Goal: Information Seeking & Learning: Learn about a topic

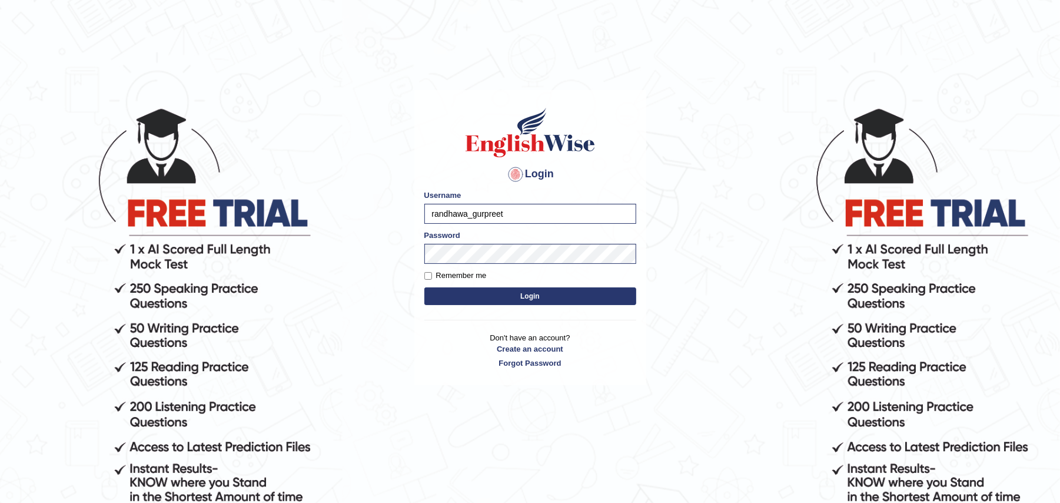
click at [517, 301] on button "Login" at bounding box center [530, 296] width 212 height 18
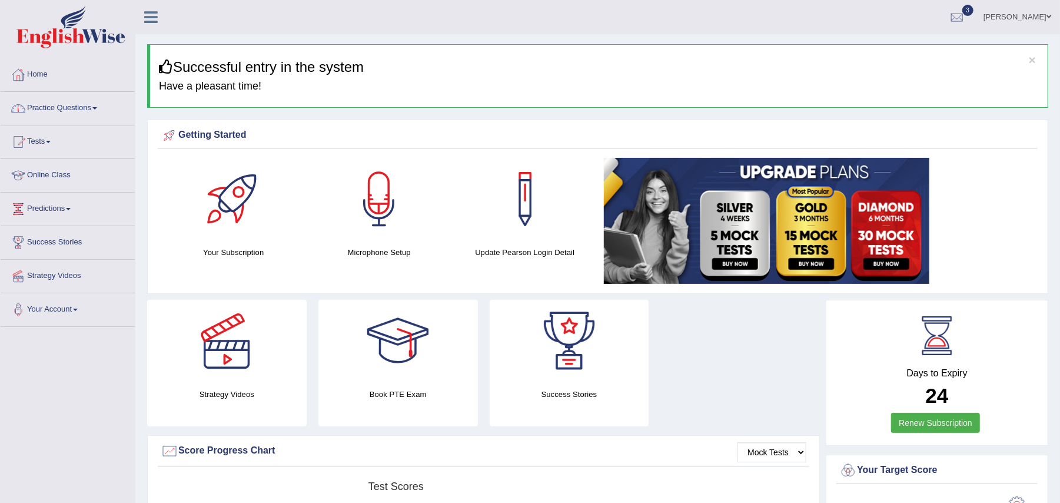
click at [80, 109] on link "Practice Questions" at bounding box center [68, 106] width 134 height 29
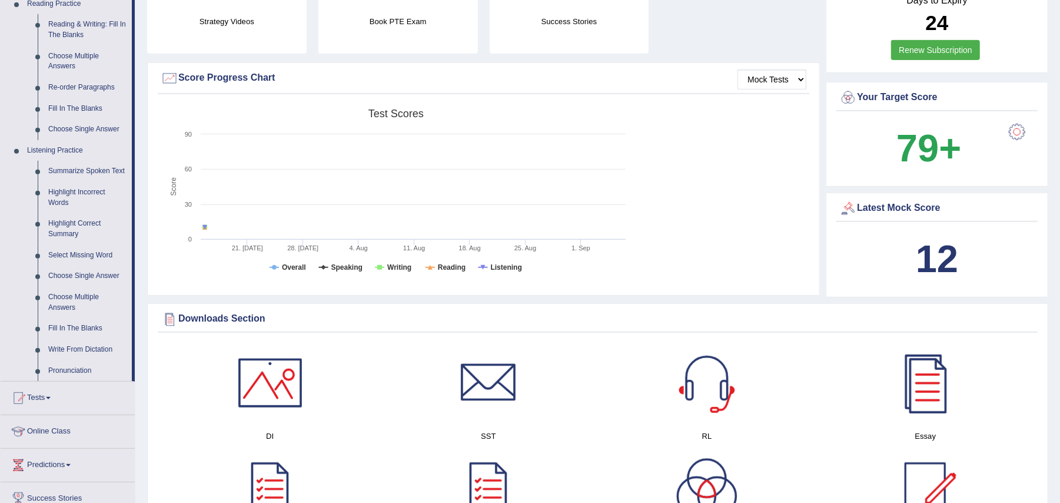
scroll to position [377, 0]
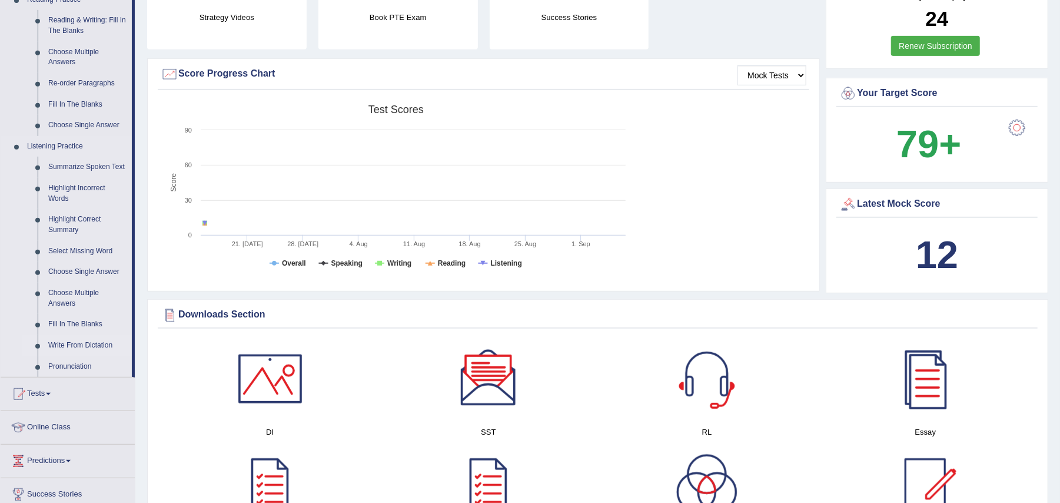
click at [92, 342] on link "Write From Dictation" at bounding box center [87, 345] width 89 height 21
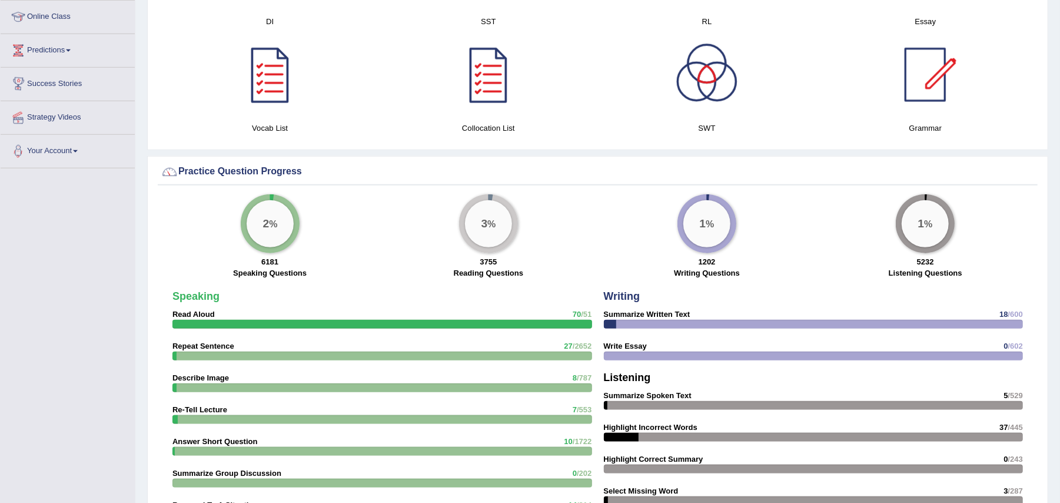
scroll to position [795, 0]
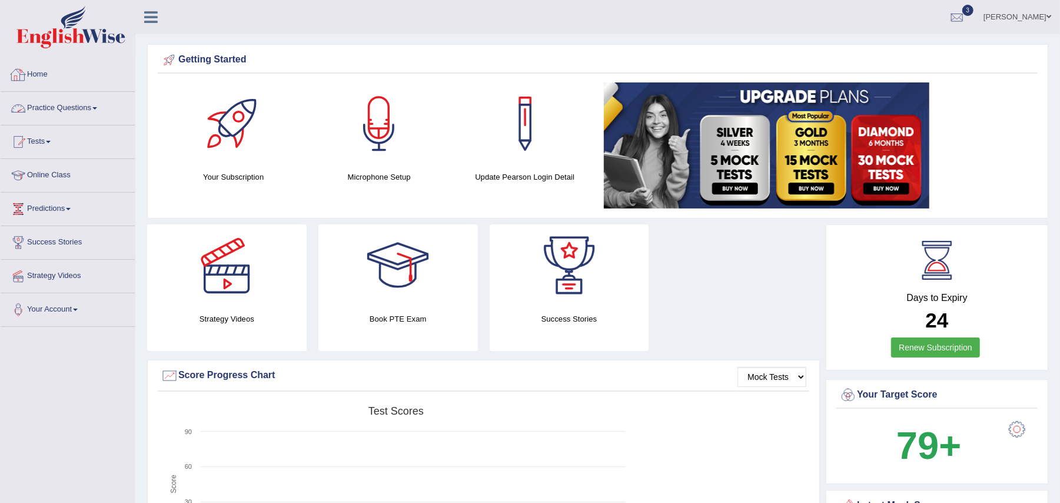
click at [94, 105] on link "Practice Questions" at bounding box center [68, 106] width 134 height 29
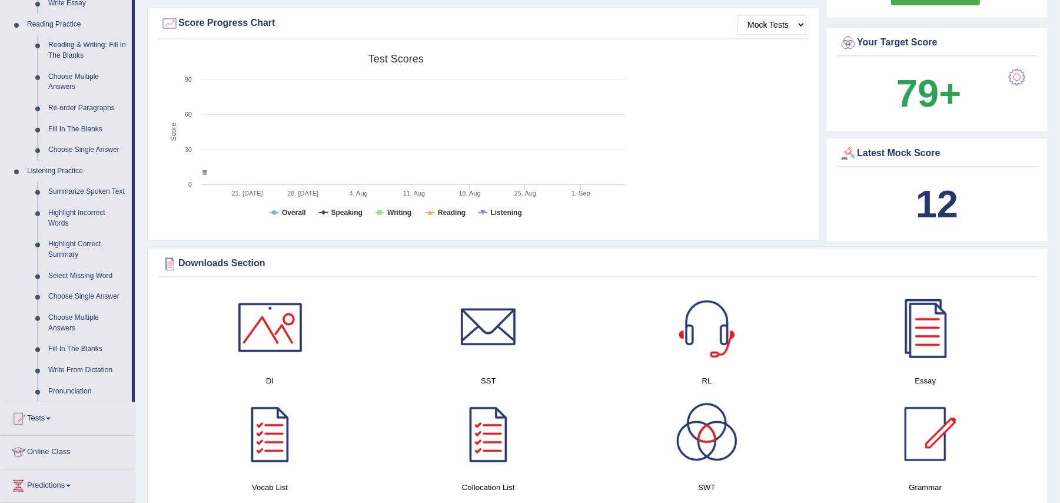
scroll to position [356, 0]
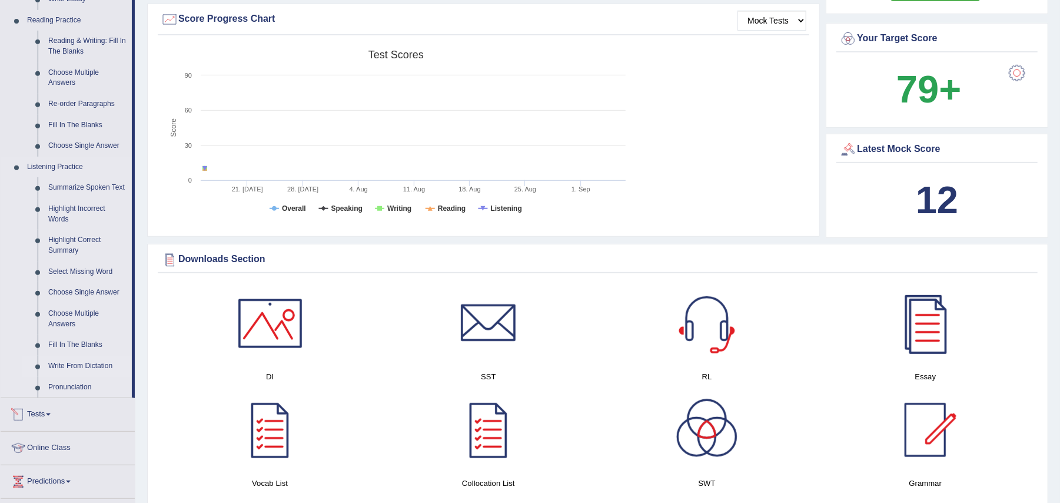
click at [82, 365] on link "Write From Dictation" at bounding box center [87, 366] width 89 height 21
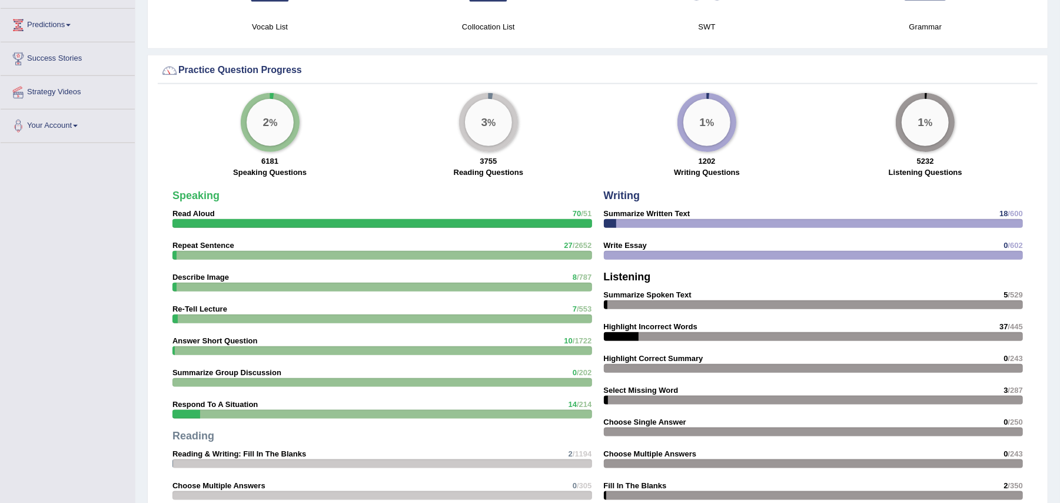
scroll to position [813, 0]
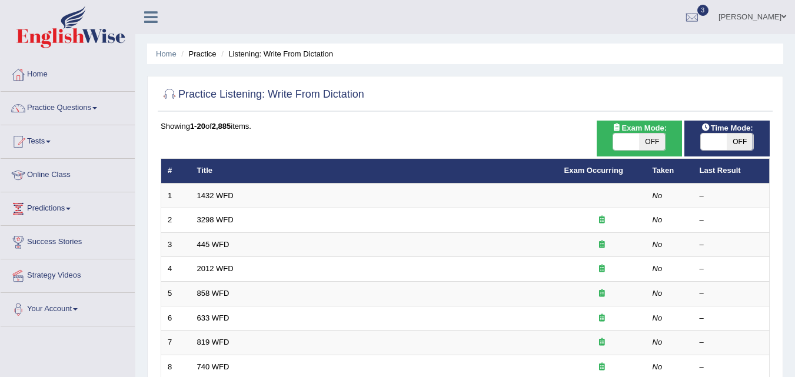
click at [656, 53] on ul "Home Practice Listening: Write From Dictation" at bounding box center [465, 54] width 636 height 21
click at [655, 53] on ul "Home Practice Listening: Write From Dictation" at bounding box center [465, 54] width 636 height 21
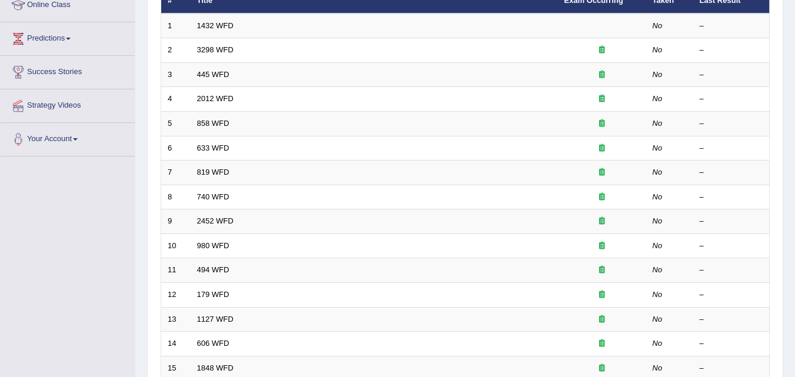
scroll to position [172, 0]
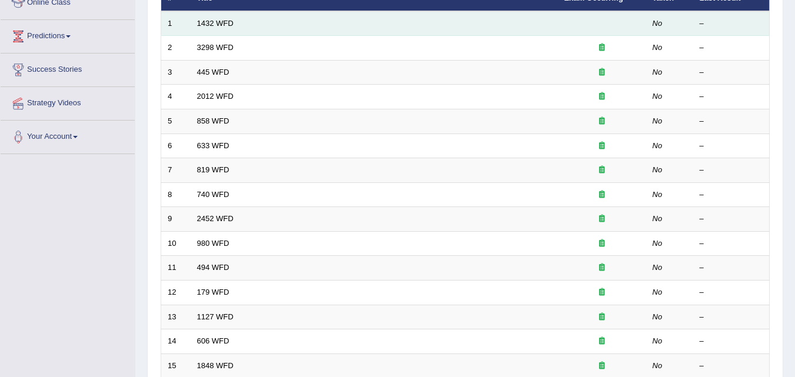
click at [218, 18] on td "1432 WFD" at bounding box center [374, 23] width 367 height 25
click at [208, 24] on link "1432 WFD" at bounding box center [215, 23] width 36 height 9
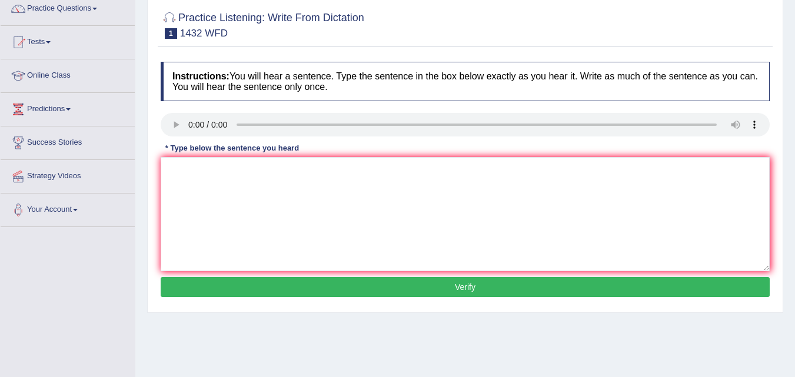
scroll to position [76, 0]
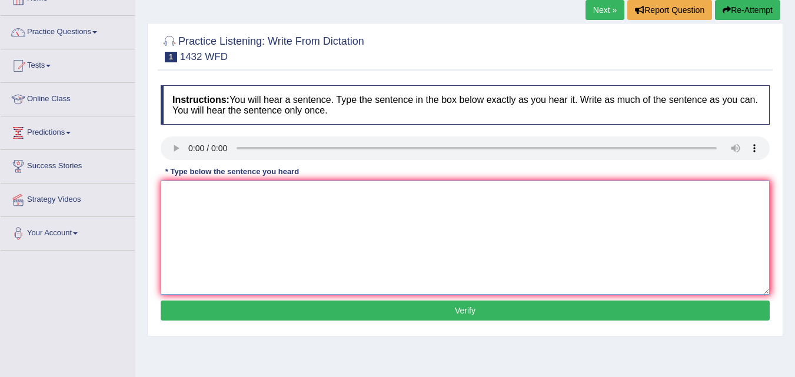
click at [186, 195] on textarea at bounding box center [465, 238] width 609 height 114
click at [254, 194] on textarea "Most physically activity benficially to health." at bounding box center [465, 238] width 609 height 114
click at [297, 194] on textarea "Most physically activity is benficially to health." at bounding box center [465, 238] width 609 height 114
click at [298, 192] on textarea "Most physically activity is benficially to health." at bounding box center [465, 238] width 609 height 114
click at [276, 192] on textarea "Most physically activity is benficial to health." at bounding box center [465, 238] width 609 height 114
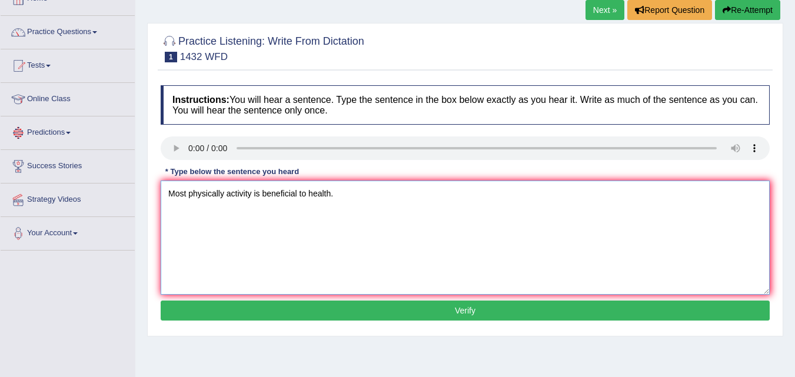
type textarea "Most physically activity is beneficial to health."
click at [276, 312] on button "Verify" at bounding box center [465, 311] width 609 height 20
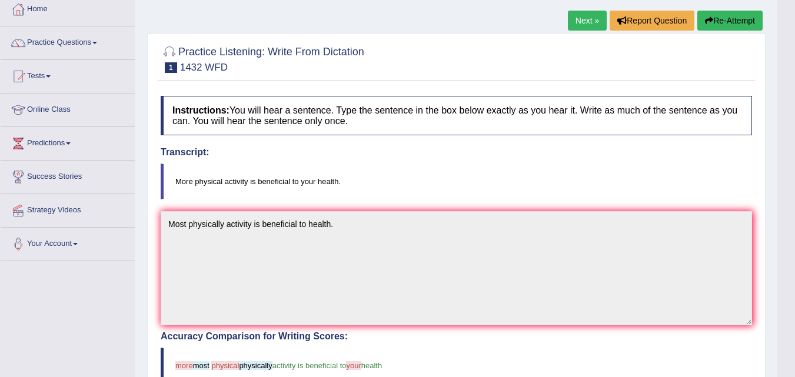
scroll to position [71, 0]
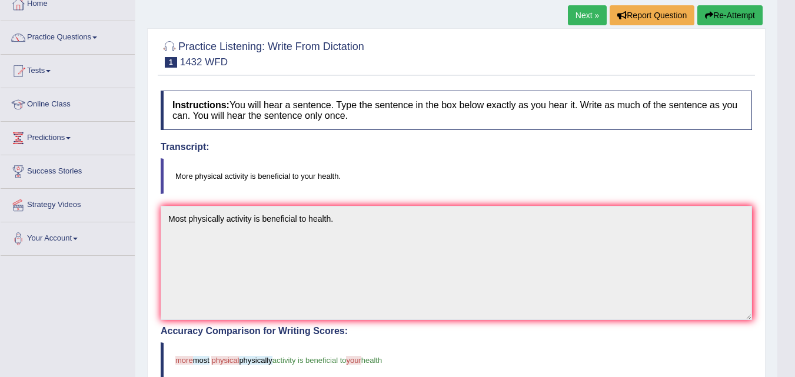
click at [576, 14] on link "Next »" at bounding box center [587, 15] width 39 height 20
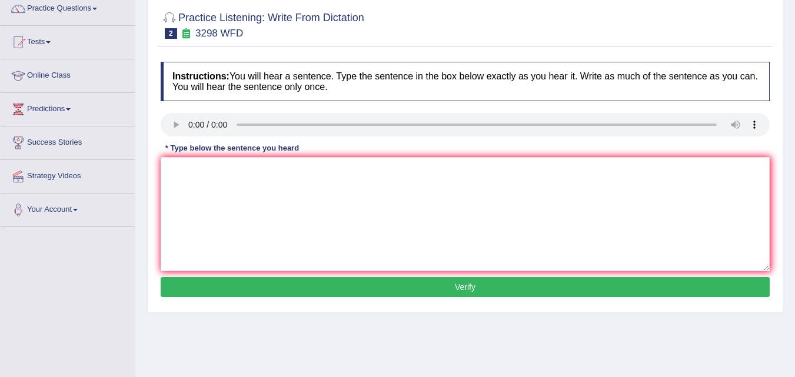
scroll to position [76, 0]
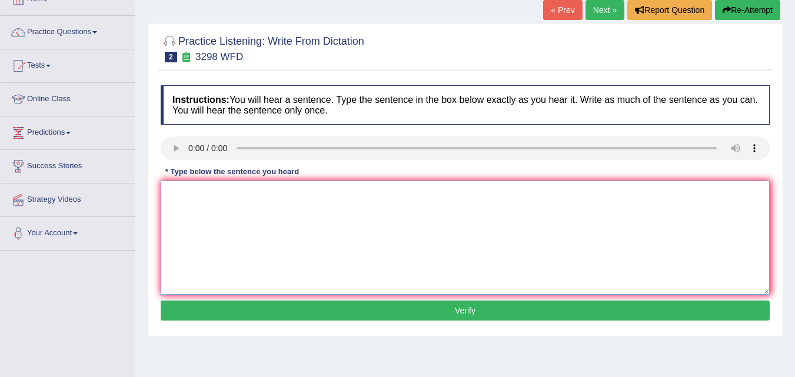
click at [179, 185] on textarea at bounding box center [465, 238] width 609 height 114
type textarea "A"
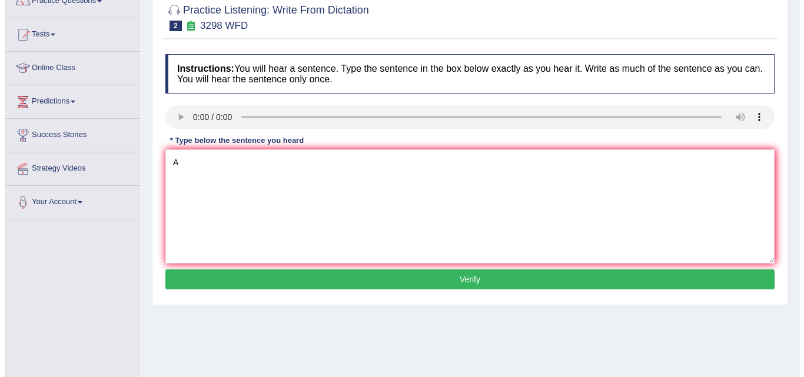
scroll to position [84, 0]
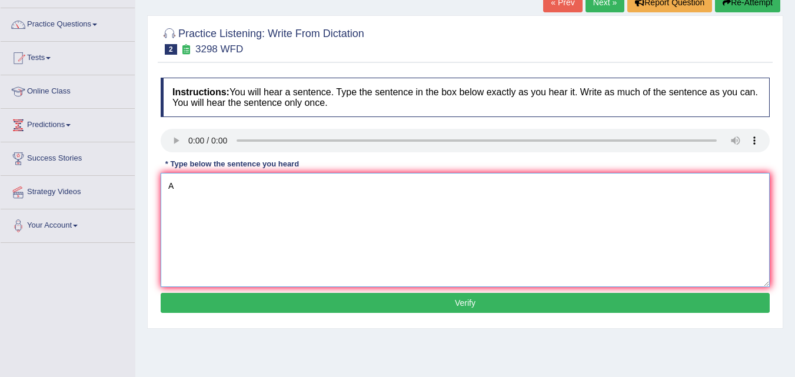
click at [171, 181] on textarea "A" at bounding box center [465, 230] width 609 height 114
click at [176, 189] on textarea "A" at bounding box center [465, 230] width 609 height 114
click at [199, 187] on textarea "Animals behaviours" at bounding box center [465, 230] width 609 height 114
click at [239, 185] on textarea "Animal behaviours" at bounding box center [465, 230] width 609 height 114
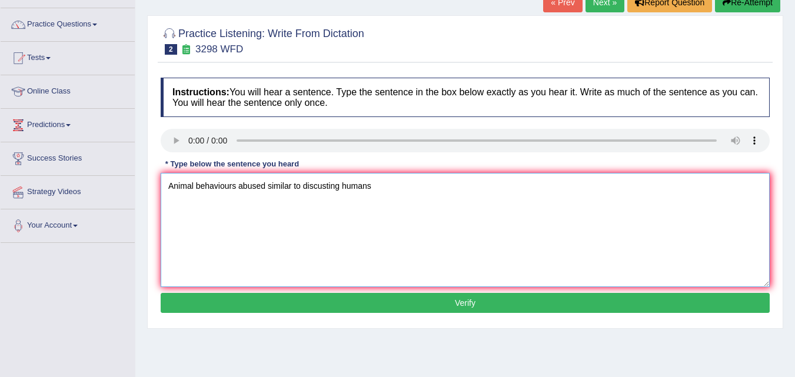
click at [266, 185] on textarea "Animal behaviours abused similar to discusting humans" at bounding box center [465, 230] width 609 height 114
click at [268, 185] on textarea "Animal behaviours abused similar to discusting humans" at bounding box center [465, 230] width 609 height 114
type textarea "Animal behaviours abused to contains similar to discusting humans"
click at [324, 299] on button "Verify" at bounding box center [465, 303] width 609 height 20
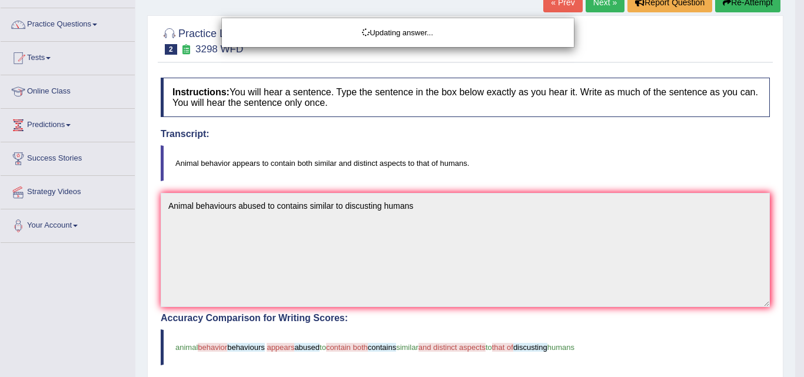
click at [795, 294] on html "Toggle navigation Home Practice Questions Speaking Practice Read Aloud Repeat S…" at bounding box center [402, 104] width 804 height 377
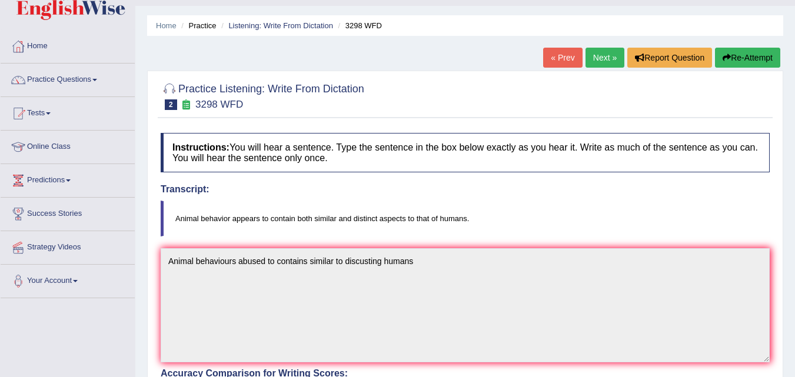
scroll to position [0, 0]
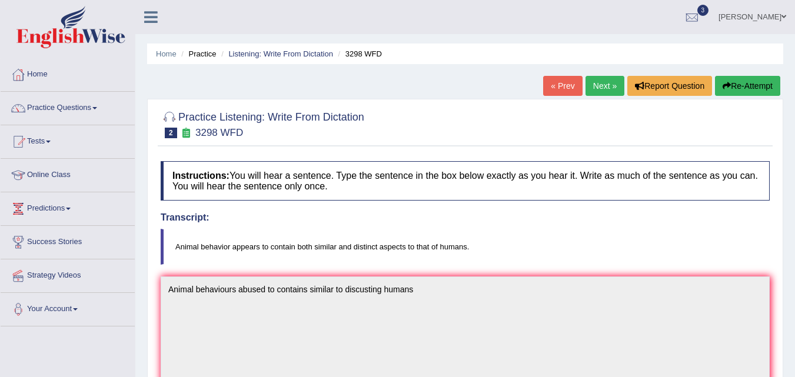
click at [733, 85] on button "Re-Attempt" at bounding box center [747, 86] width 65 height 20
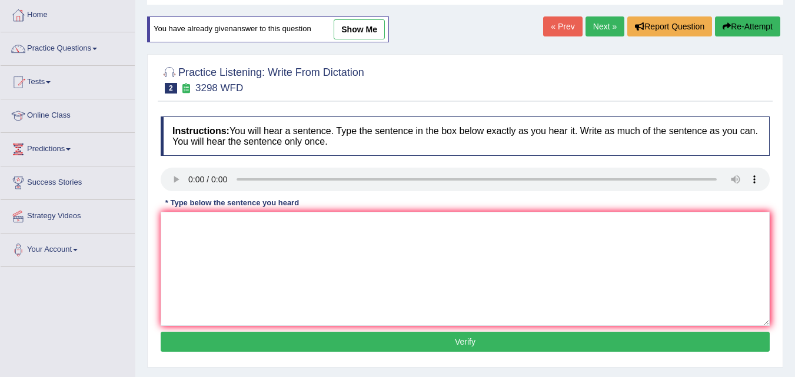
scroll to position [52, 0]
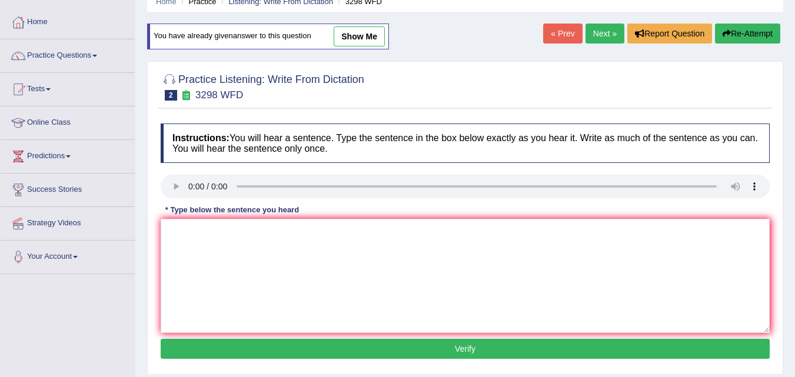
click at [609, 42] on link "Next »" at bounding box center [605, 34] width 39 height 20
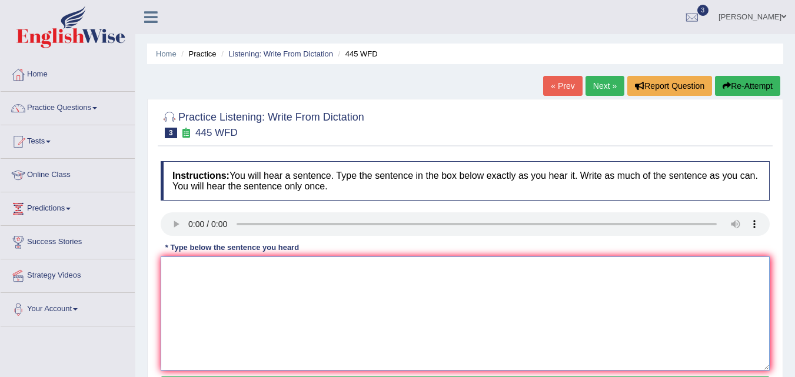
drag, startPoint x: 201, startPoint y: 307, endPoint x: 204, endPoint y: 285, distance: 22.5
click at [204, 285] on textarea at bounding box center [465, 314] width 609 height 114
click at [242, 268] on textarea "The american mars spaceship on" at bounding box center [465, 314] width 609 height 114
click at [330, 267] on textarea "The american mars landing on spaceship on" at bounding box center [465, 314] width 609 height 114
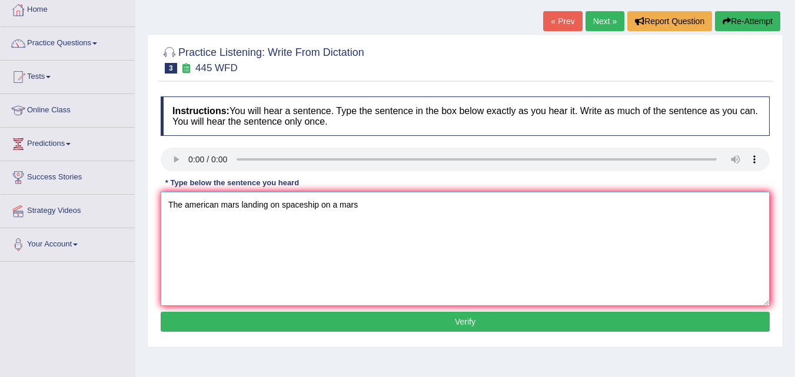
scroll to position [71, 0]
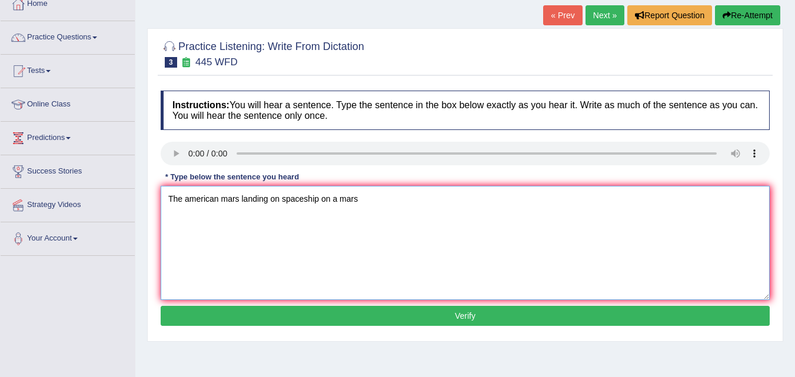
click at [218, 197] on textarea "The american mars landing on spaceship on a mars" at bounding box center [465, 243] width 609 height 114
click at [361, 200] on textarea "The americans mars landing on spaceship on a mars" at bounding box center [465, 243] width 609 height 114
click at [187, 198] on textarea "The americans mars landing on spaceship on a mars." at bounding box center [465, 243] width 609 height 114
click at [232, 198] on textarea "The Americans mars landing on spaceship on a mars." at bounding box center [465, 243] width 609 height 114
click at [226, 198] on textarea "The Americans Mars landing on spaceship on a mars." at bounding box center [465, 243] width 609 height 114
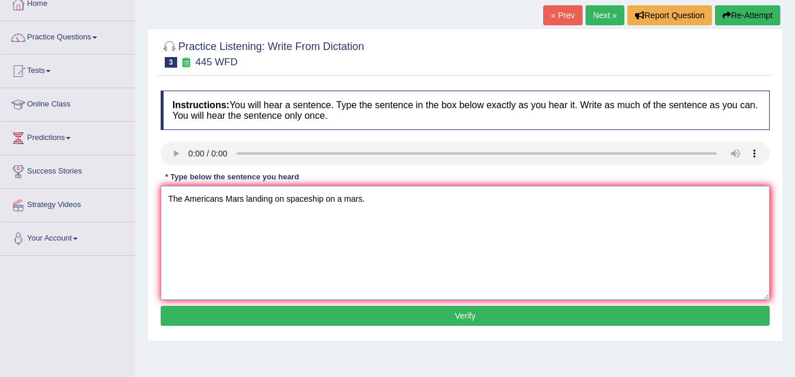
click at [224, 196] on textarea "The Americans Mars landing on spaceship on a mars." at bounding box center [465, 243] width 609 height 114
click at [225, 197] on textarea "The Americans Mars landing on spaceship on a mars." at bounding box center [465, 243] width 609 height 114
type textarea "The [DEMOGRAPHIC_DATA] astronauts Mars landing on spaceship on a mars."
click at [378, 317] on button "Verify" at bounding box center [465, 316] width 609 height 20
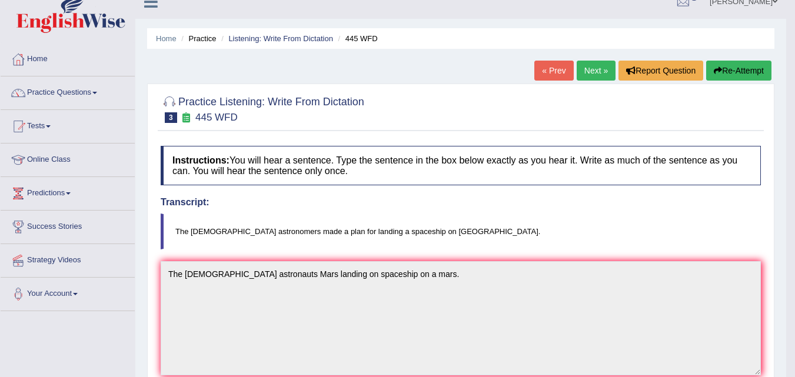
scroll to position [0, 0]
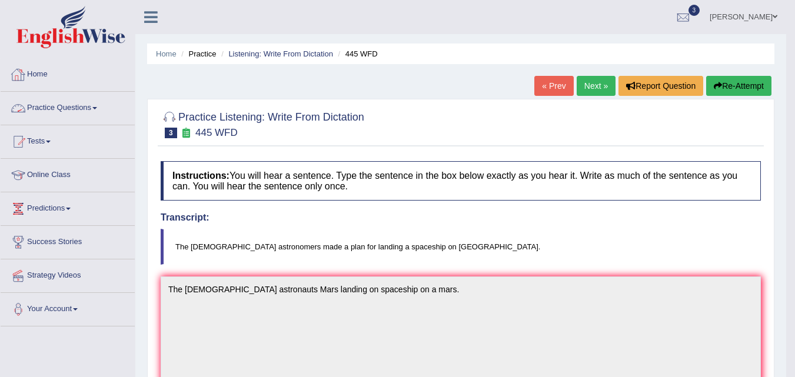
click at [74, 107] on link "Practice Questions" at bounding box center [68, 106] width 134 height 29
